Goal: Navigation & Orientation: Find specific page/section

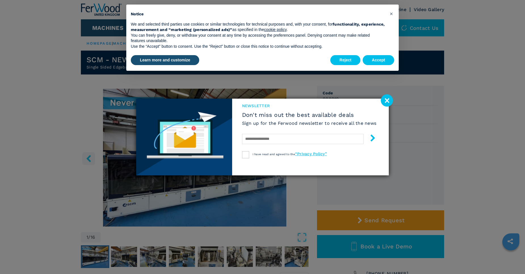
click at [385, 101] on image at bounding box center [387, 100] width 12 height 12
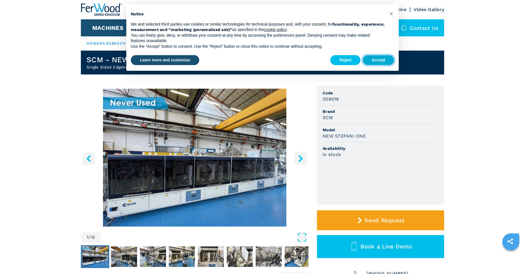
click at [371, 61] on button "Accept" at bounding box center [379, 60] width 32 height 10
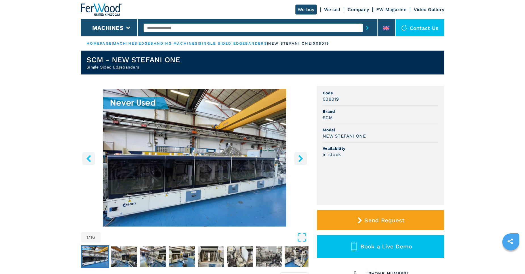
click at [300, 160] on icon "right-button" at bounding box center [300, 158] width 5 height 7
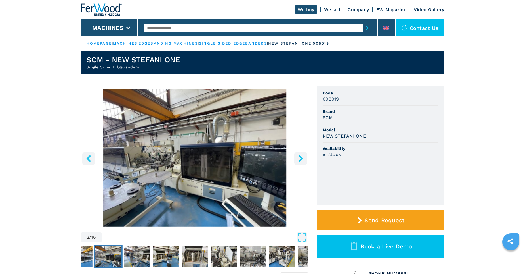
click at [300, 160] on icon "right-button" at bounding box center [300, 158] width 5 height 7
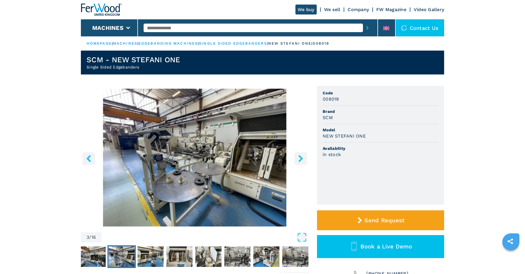
click at [300, 160] on icon "right-button" at bounding box center [300, 158] width 5 height 7
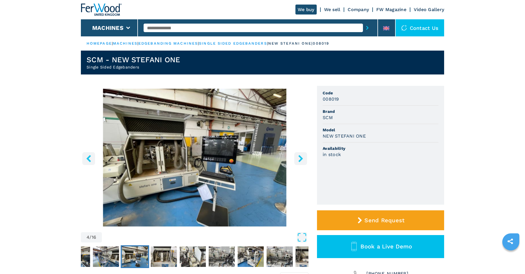
click at [300, 160] on icon "right-button" at bounding box center [300, 158] width 5 height 7
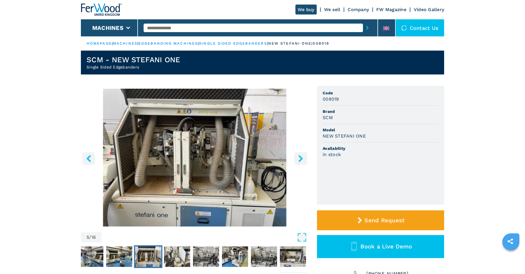
click at [300, 160] on icon "right-button" at bounding box center [300, 158] width 5 height 7
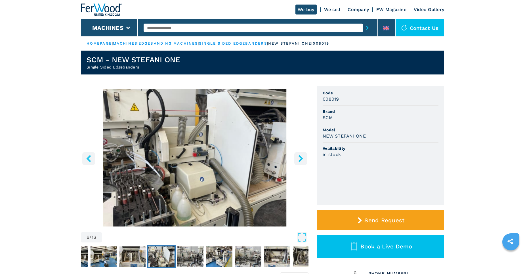
click at [300, 160] on icon "right-button" at bounding box center [300, 158] width 5 height 7
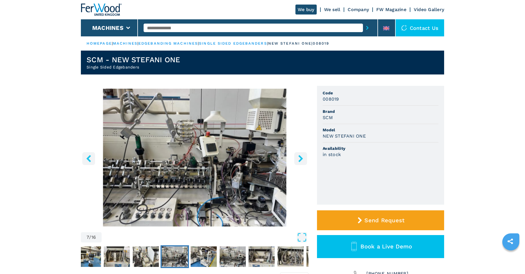
click at [300, 160] on icon "right-button" at bounding box center [300, 158] width 5 height 7
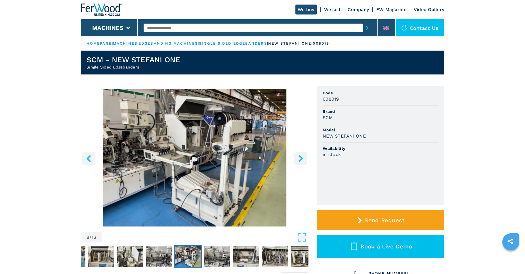
click at [300, 160] on icon "right-button" at bounding box center [300, 158] width 5 height 7
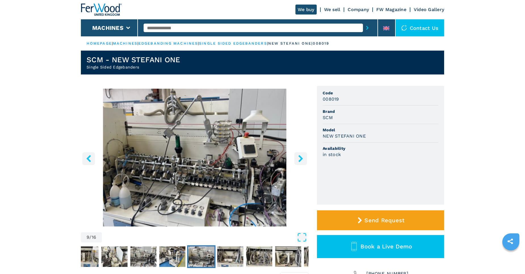
click at [300, 160] on icon "right-button" at bounding box center [300, 158] width 5 height 7
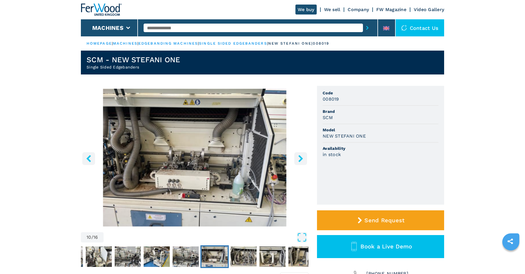
click at [300, 160] on icon "right-button" at bounding box center [300, 158] width 5 height 7
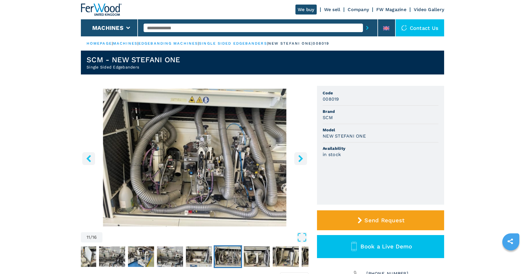
click at [300, 160] on icon "right-button" at bounding box center [300, 158] width 5 height 7
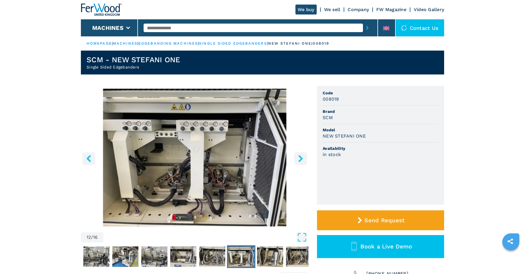
click at [300, 160] on icon "right-button" at bounding box center [300, 158] width 5 height 7
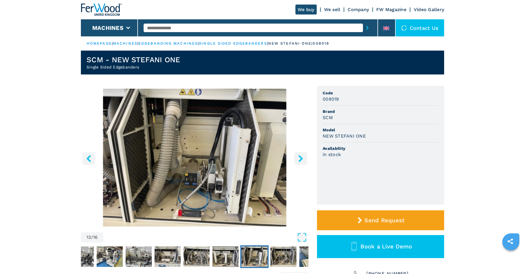
click at [300, 160] on icon "right-button" at bounding box center [300, 158] width 5 height 7
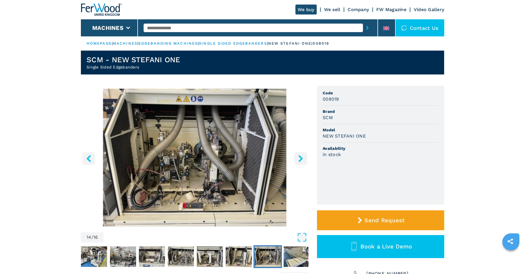
click at [300, 160] on icon "right-button" at bounding box center [300, 158] width 5 height 7
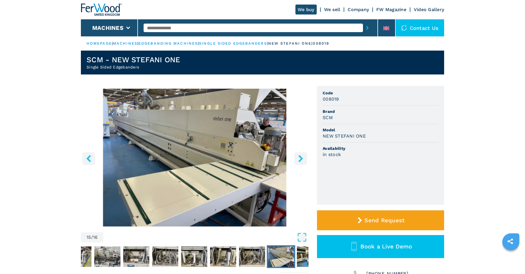
click at [300, 160] on icon "right-button" at bounding box center [300, 158] width 5 height 7
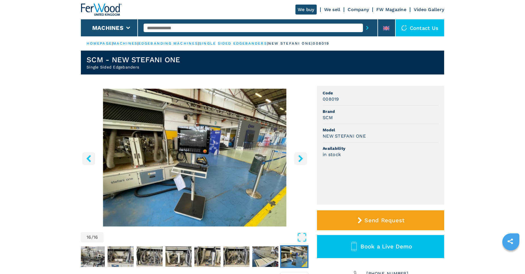
click at [300, 160] on icon "right-button" at bounding box center [300, 158] width 5 height 7
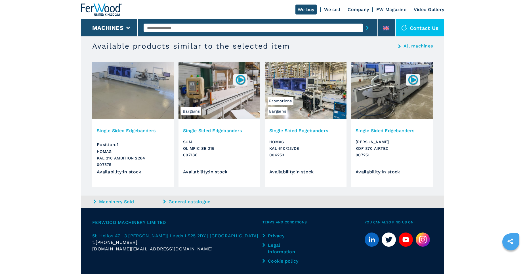
scroll to position [401, 0]
